Goal: Information Seeking & Learning: Find specific fact

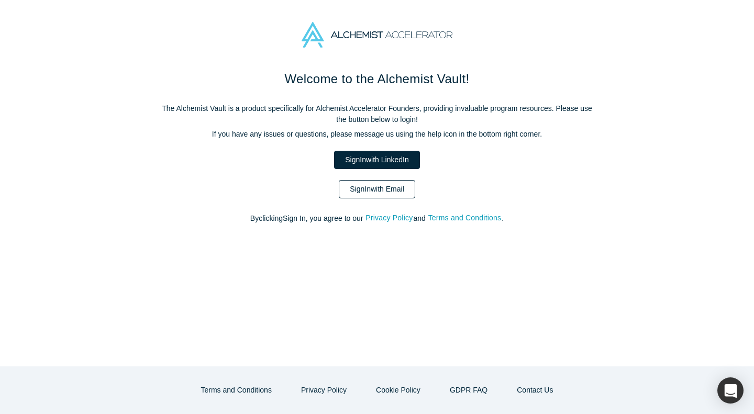
click at [391, 185] on link "Sign In with Email" at bounding box center [377, 189] width 76 height 18
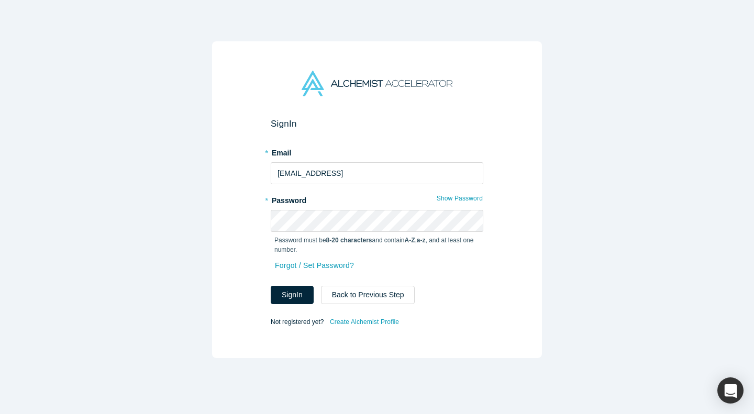
click at [300, 284] on div "Forgot / Set Password?" at bounding box center [377, 272] width 213 height 28
click at [291, 297] on button "Sign In" at bounding box center [292, 295] width 43 height 18
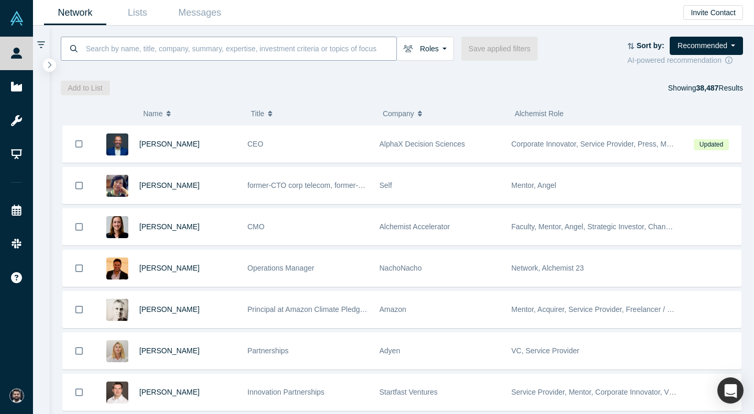
click at [153, 56] on input at bounding box center [241, 48] width 312 height 25
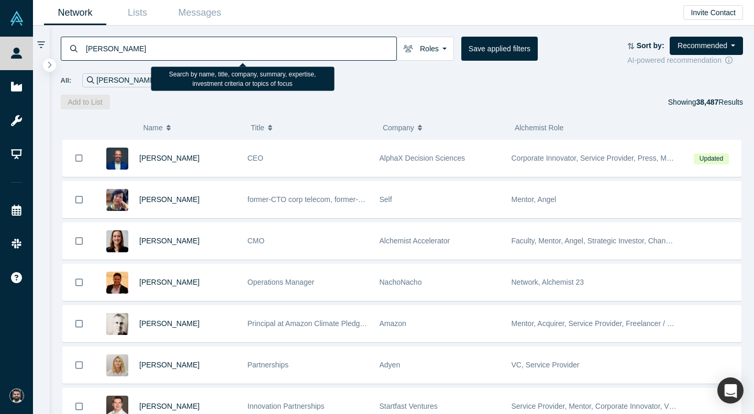
type input "[PERSON_NAME]"
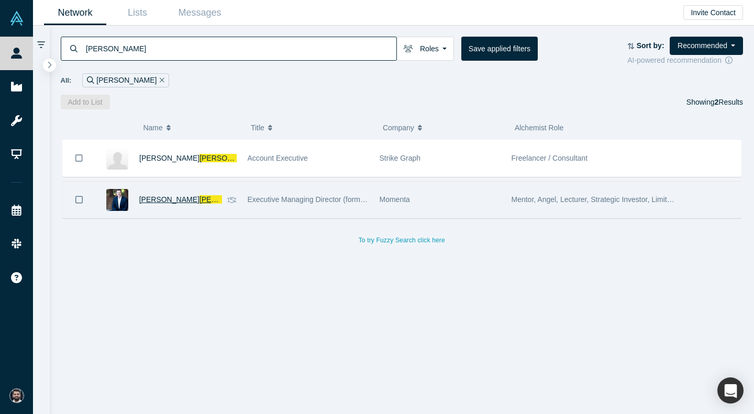
click at [163, 199] on span "[PERSON_NAME]" at bounding box center [169, 199] width 60 height 8
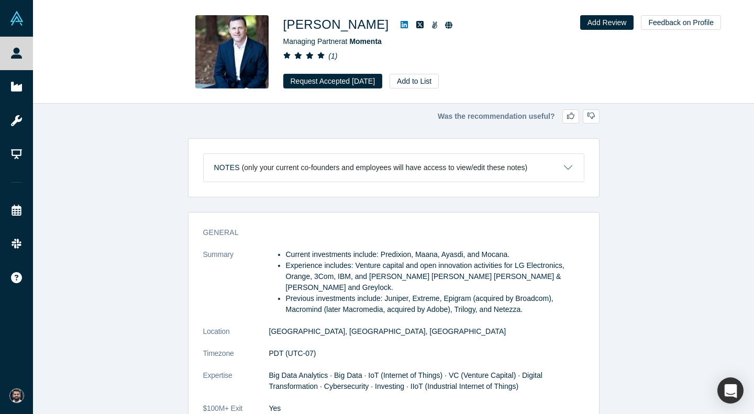
click at [441, 30] on link at bounding box center [448, 24] width 15 height 13
